Goal: Transaction & Acquisition: Purchase product/service

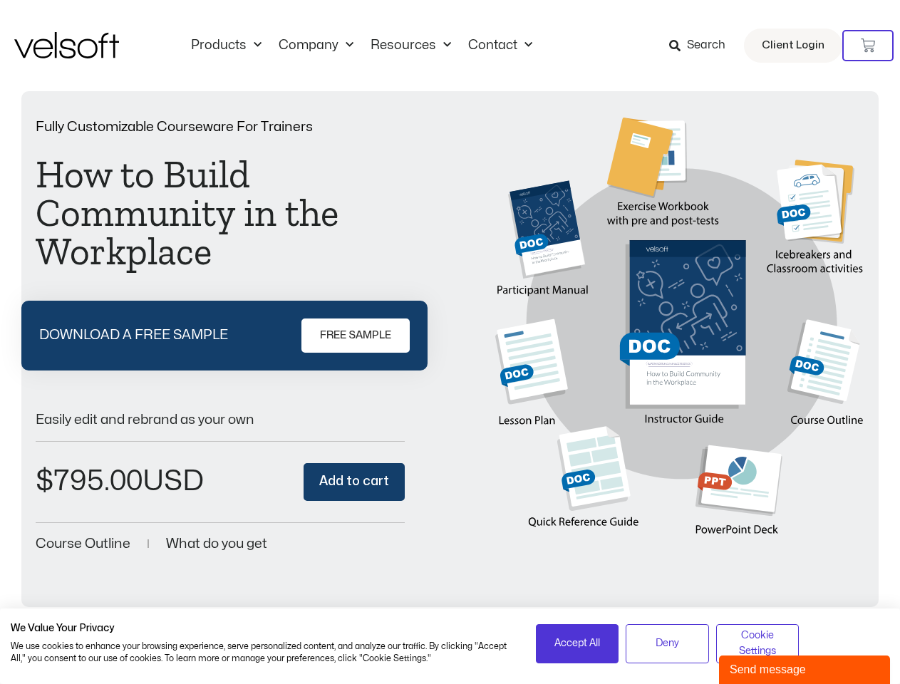
click at [450, 342] on div "Fully Customizable Courseware For Trainers How to Build Community in the Workpl…" at bounding box center [450, 338] width 829 height 440
click at [868, 46] on icon at bounding box center [868, 45] width 14 height 14
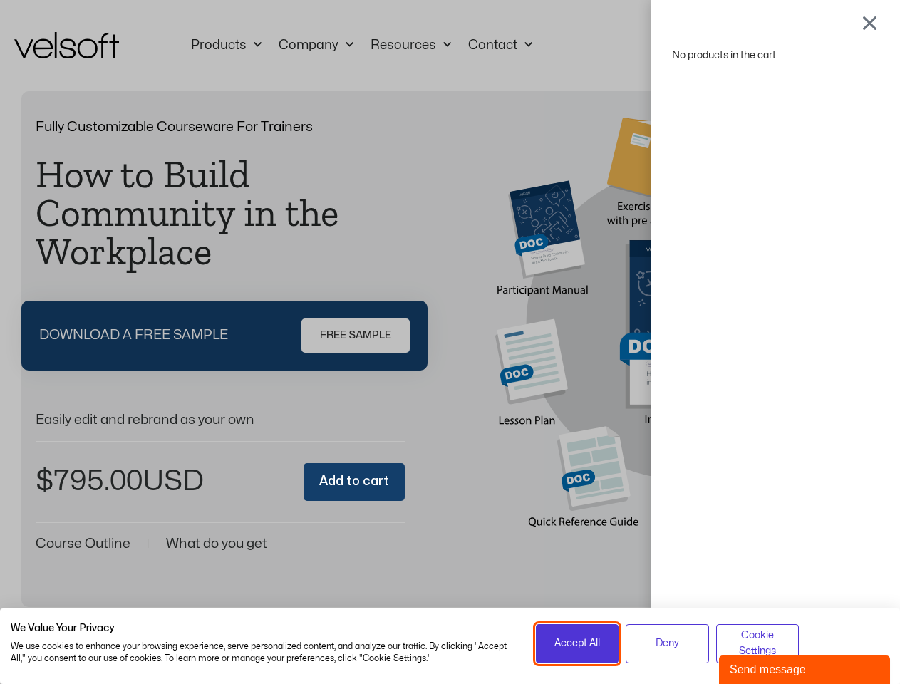
click at [577, 644] on span "Accept All" at bounding box center [578, 644] width 46 height 16
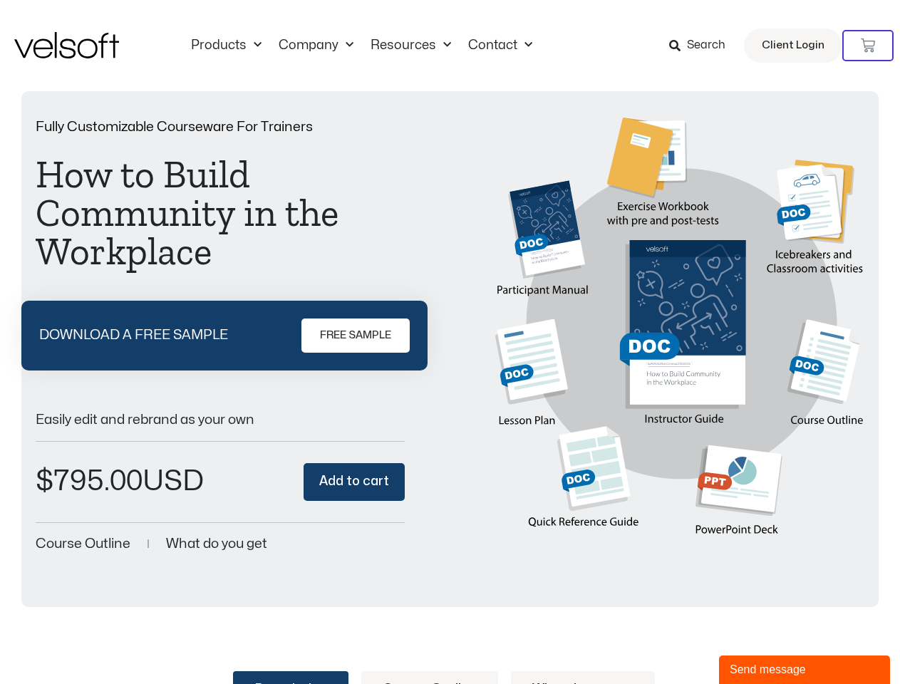
click at [451, 342] on div "No products in the cart." at bounding box center [451, 342] width 0 height 0
click at [805, 670] on div "Send message" at bounding box center [805, 670] width 150 height 17
